Goal: Task Accomplishment & Management: Manage account settings

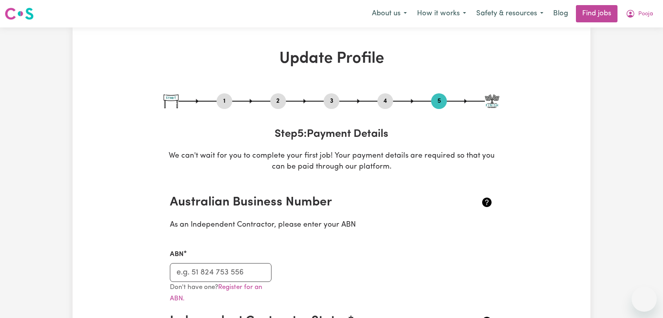
select select "I am working in another industry"
click at [638, 16] on span "Pooja" at bounding box center [645, 14] width 15 height 9
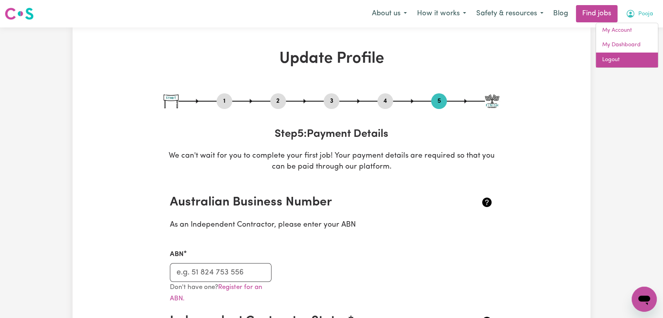
click at [625, 67] on link "Logout" at bounding box center [627, 60] width 62 height 15
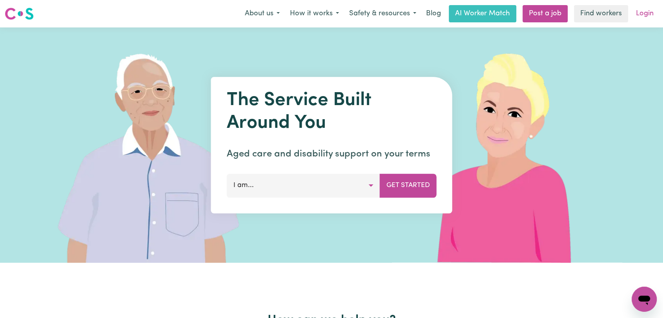
click at [644, 18] on link "Login" at bounding box center [644, 13] width 27 height 17
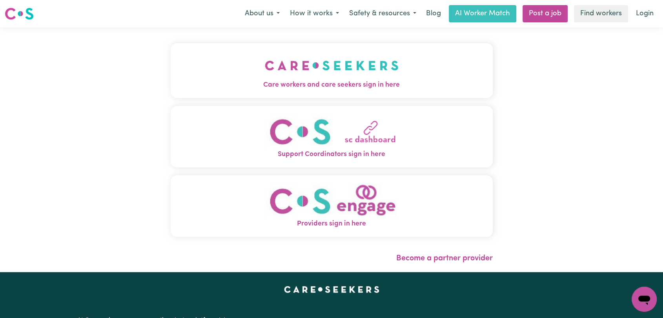
click at [265, 57] on img "Care workers and care seekers sign in here" at bounding box center [332, 65] width 134 height 29
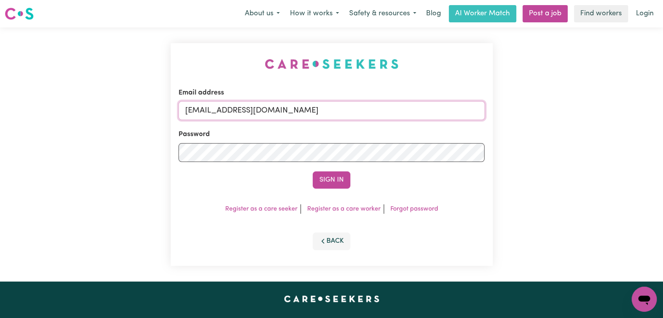
drag, startPoint x: 341, startPoint y: 111, endPoint x: 334, endPoint y: 119, distance: 10.4
click at [341, 111] on input "[EMAIL_ADDRESS][DOMAIN_NAME]" at bounding box center [332, 110] width 306 height 19
drag, startPoint x: 226, startPoint y: 112, endPoint x: 343, endPoint y: 111, distance: 116.5
click at [343, 111] on input "Superuser~[EMAIL_ADDRESS][DOMAIN_NAME]" at bounding box center [332, 110] width 306 height 19
type input "Superuser~[EMAIL_ADDRESS][DOMAIN_NAME]"
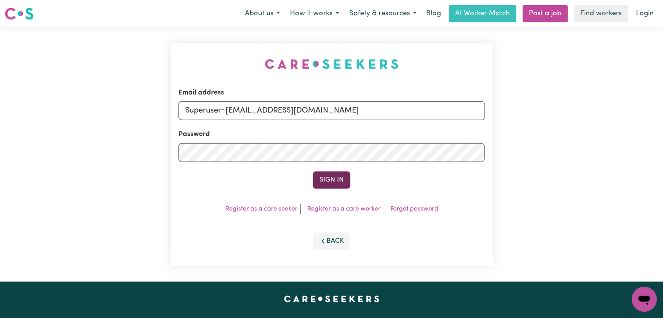
click at [324, 180] on button "Sign In" at bounding box center [332, 179] width 38 height 17
